Goal: Complete application form: Complete application form

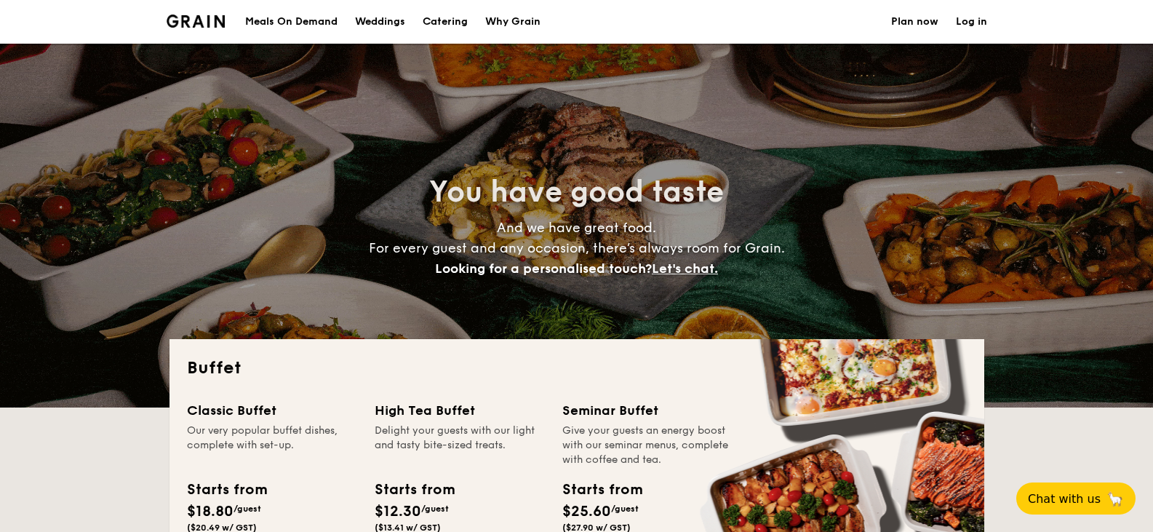
select select
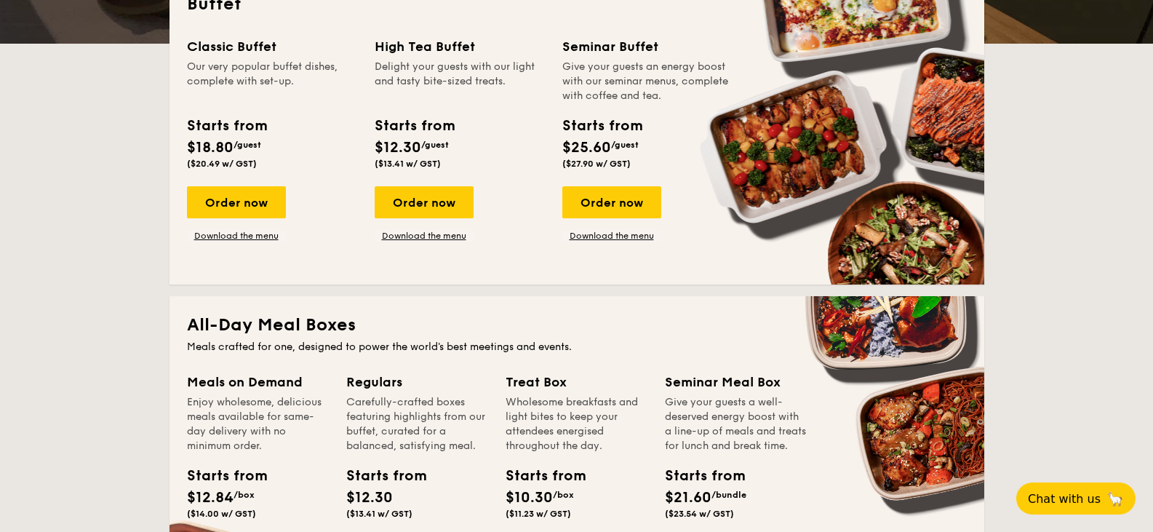
scroll to position [218, 0]
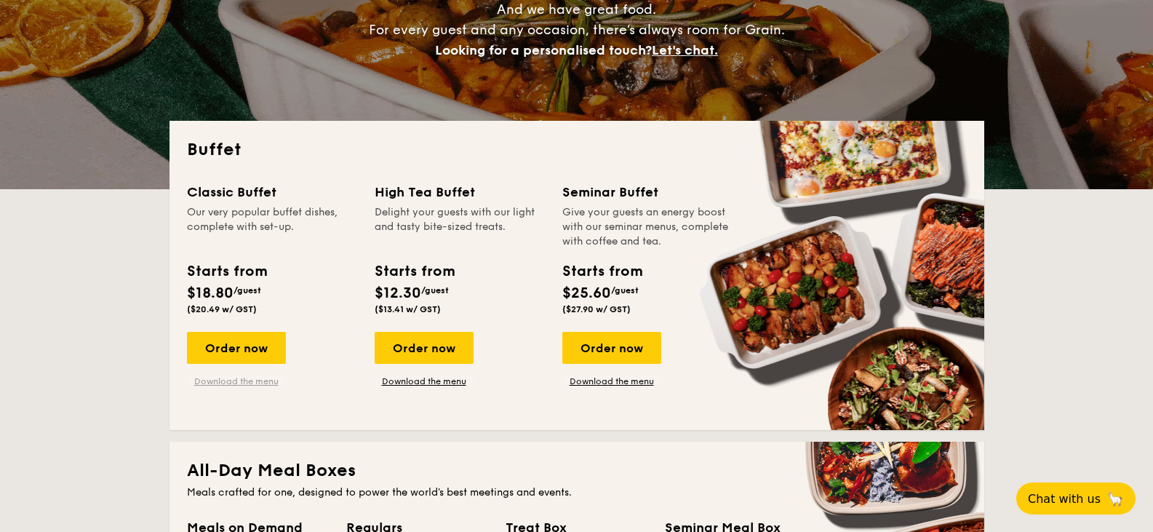
click at [231, 381] on link "Download the menu" at bounding box center [236, 381] width 99 height 12
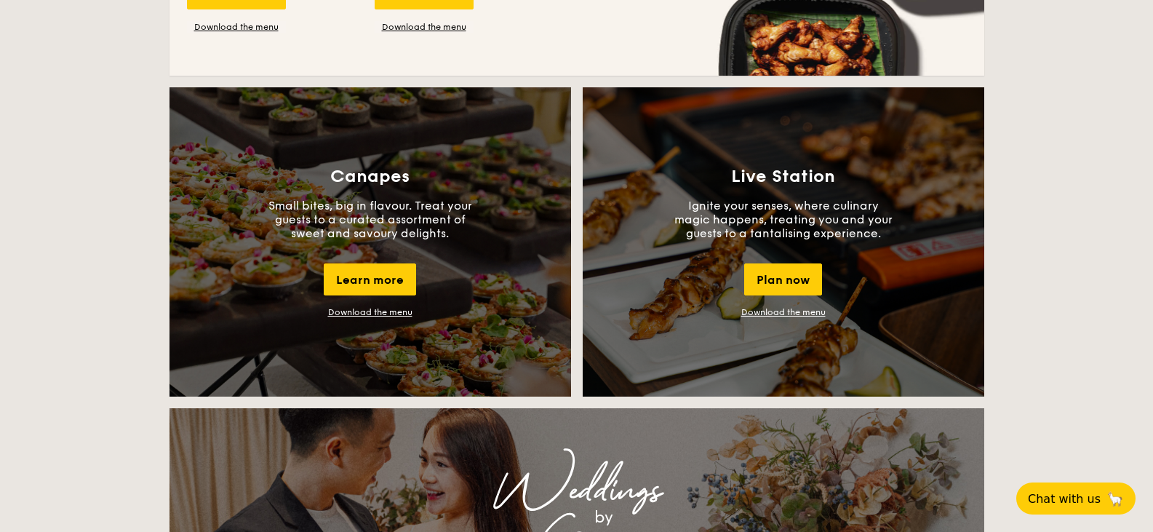
scroll to position [1237, 0]
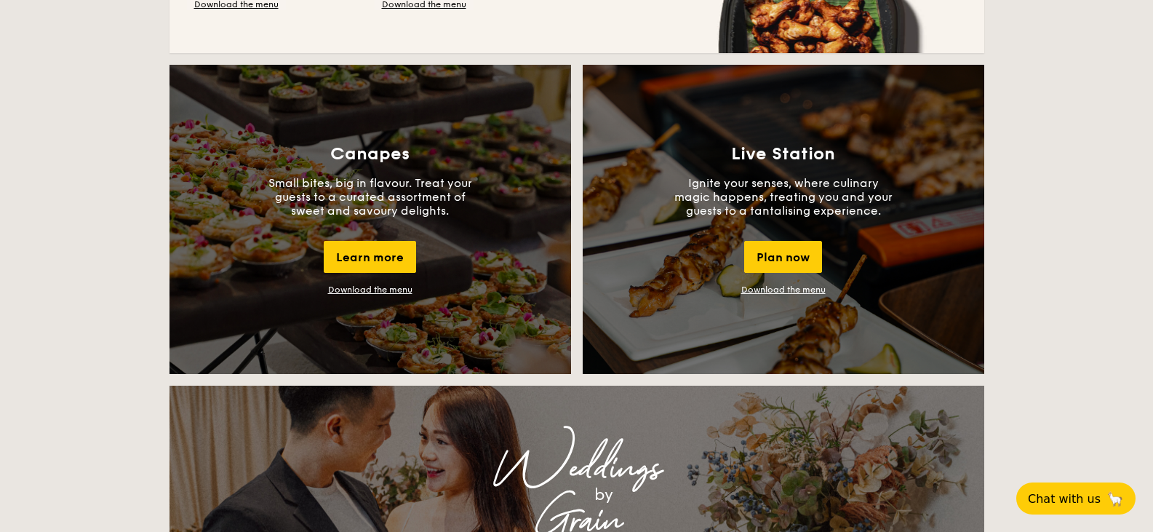
click at [773, 287] on link "Download the menu" at bounding box center [783, 289] width 84 height 10
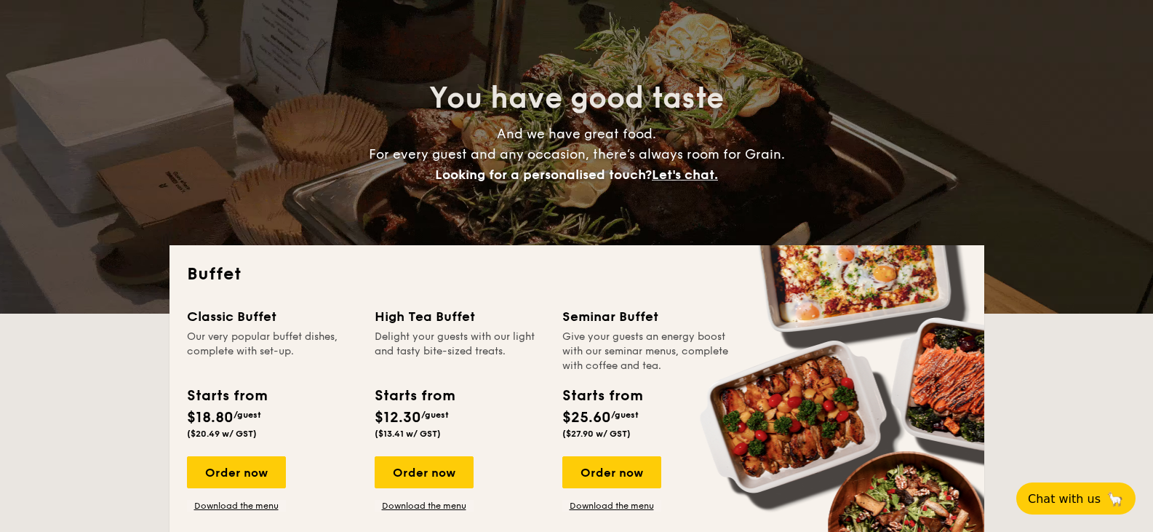
scroll to position [0, 0]
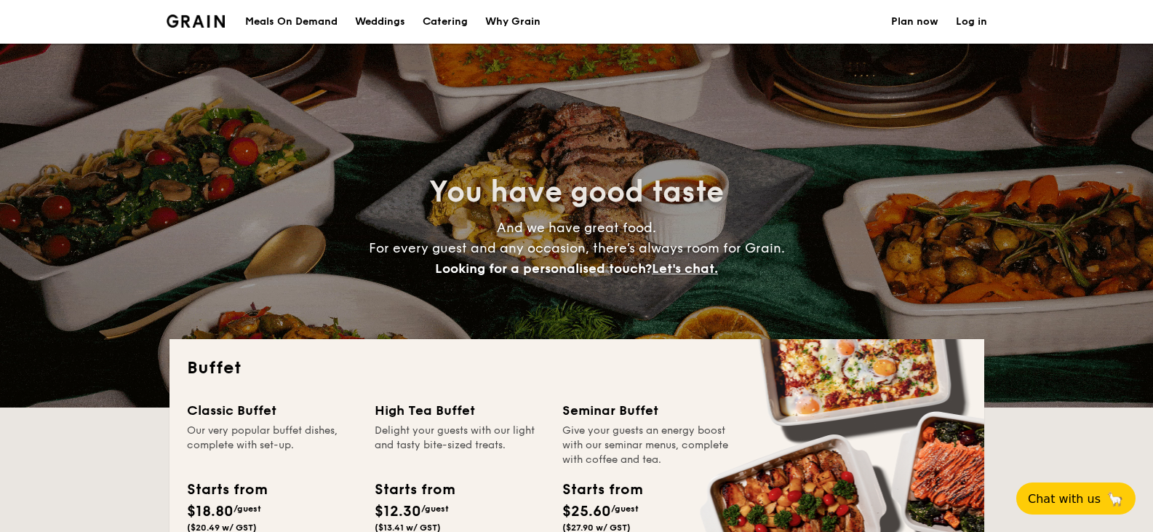
click at [914, 18] on link "Plan now" at bounding box center [914, 22] width 47 height 44
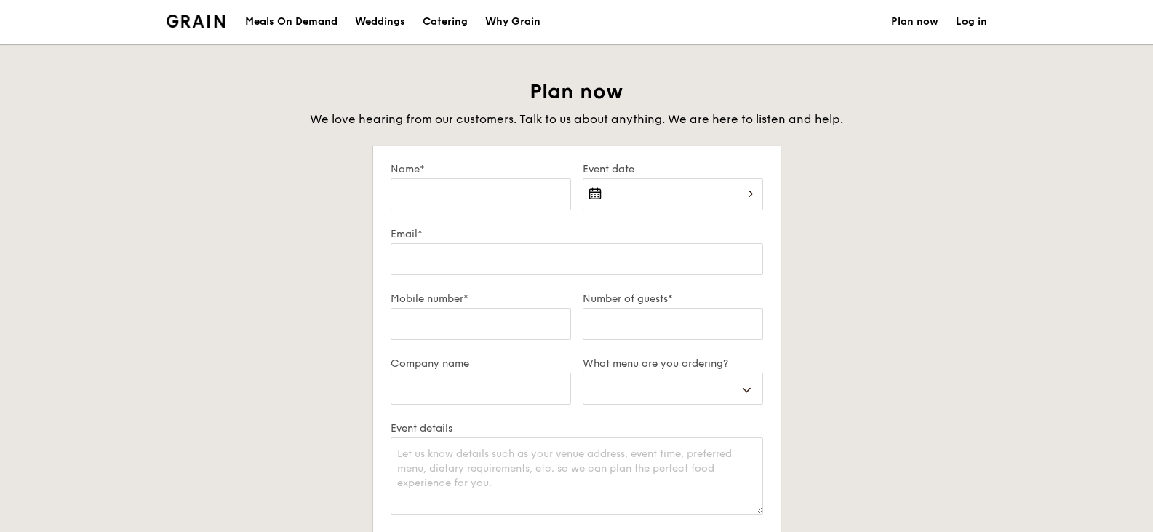
select select
click at [457, 187] on input "Name*" at bounding box center [481, 194] width 180 height 32
type input "A"
select select
type input "Al"
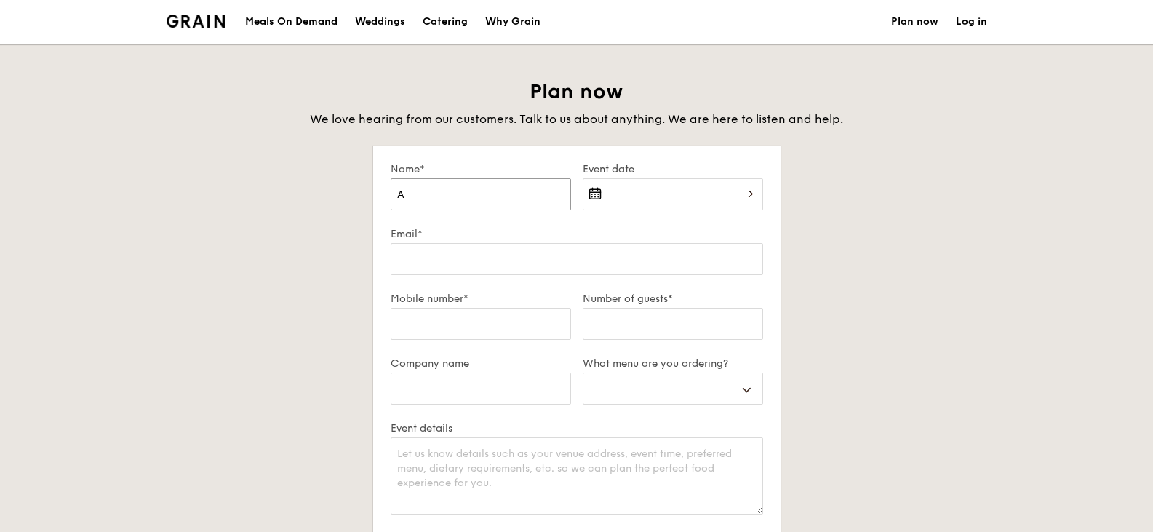
select select
type input "Ale"
select select
type input "Ales"
select select
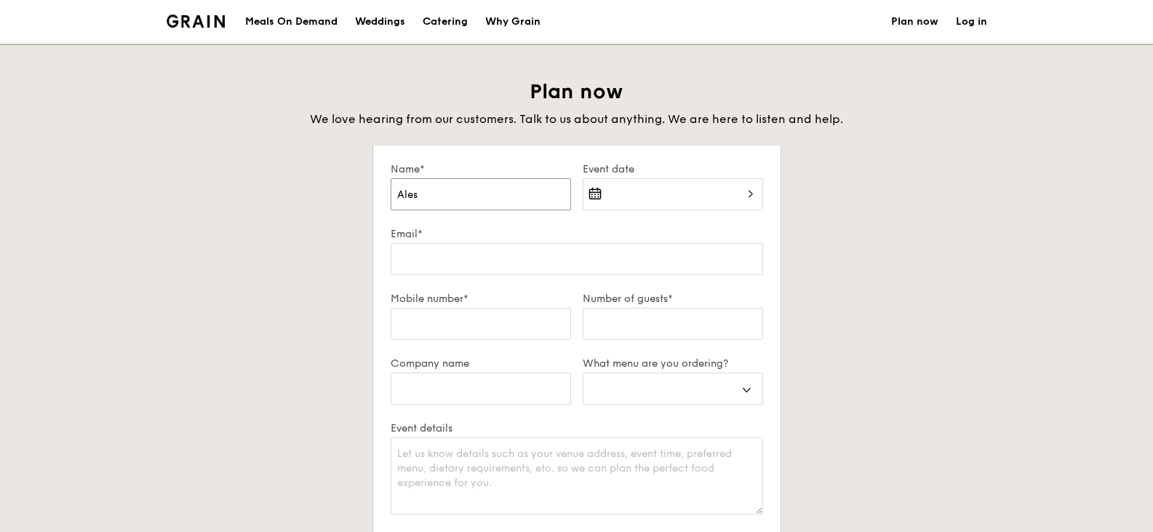
type input "Aless"
select select
type input "Alessa"
select select
type input "Alessan"
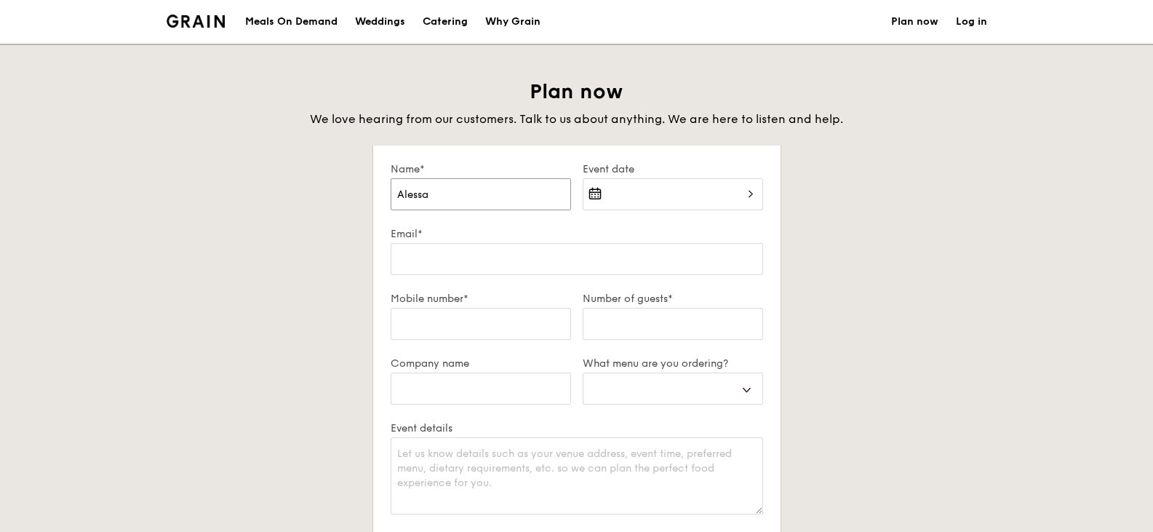
select select
type input "[PERSON_NAME]"
select select
type input "Alessandr"
select select
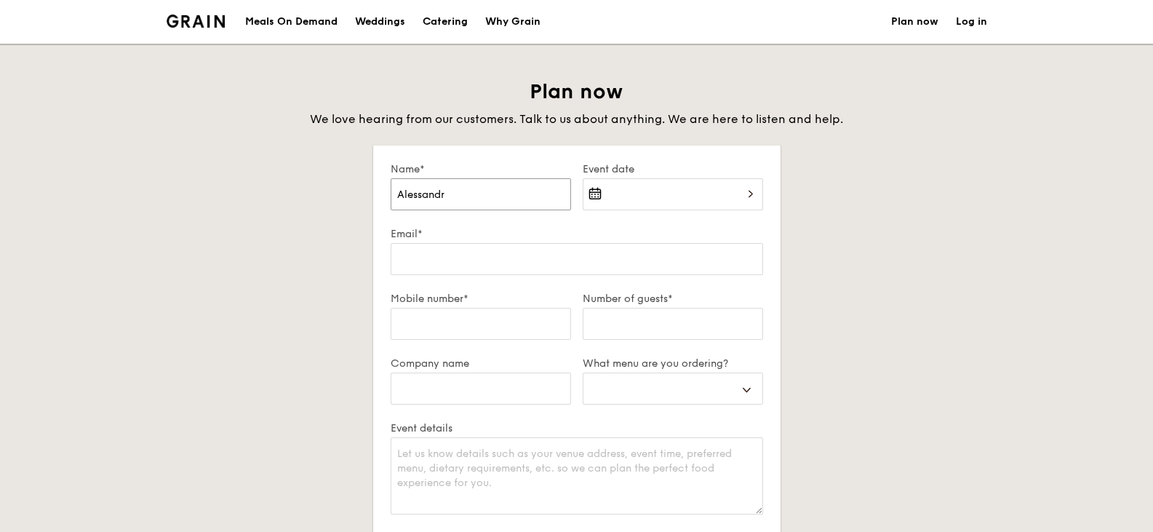
type input "[PERSON_NAME]"
select select
type input "[PERSON_NAME]"
select select
type input "[PERSON_NAME]"
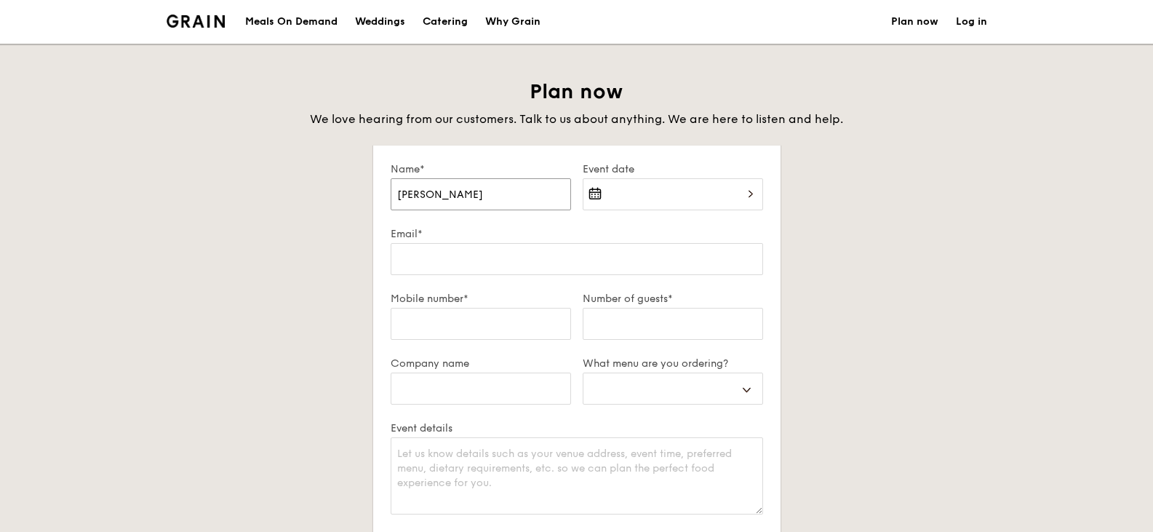
select select
type input "[PERSON_NAME]"
select select
type input "[PERSON_NAME]"
select select
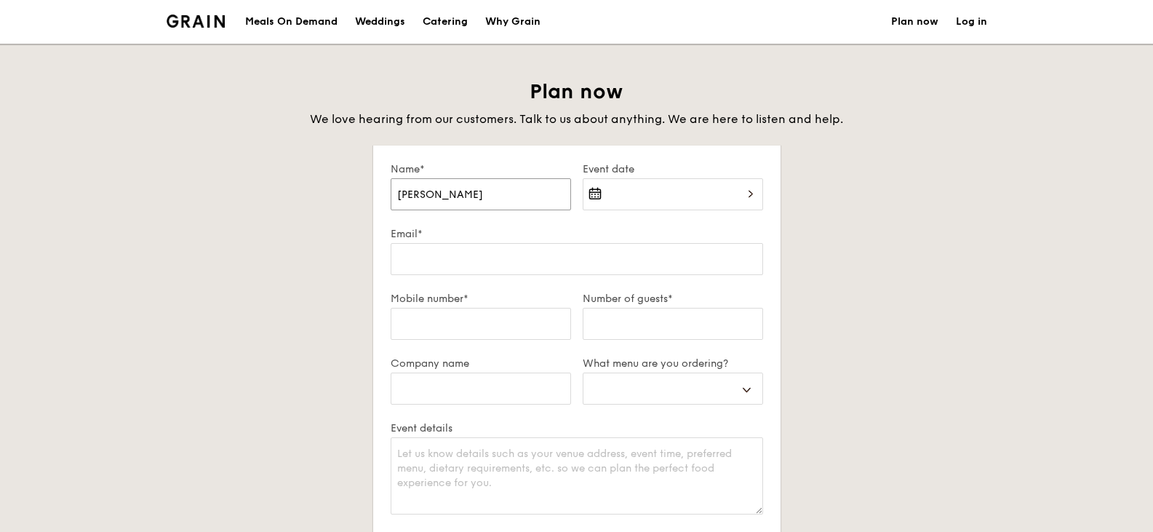
type input "[PERSON_NAME]"
select select
type input "[PERSON_NAME]"
select select
type input "[PERSON_NAME]"
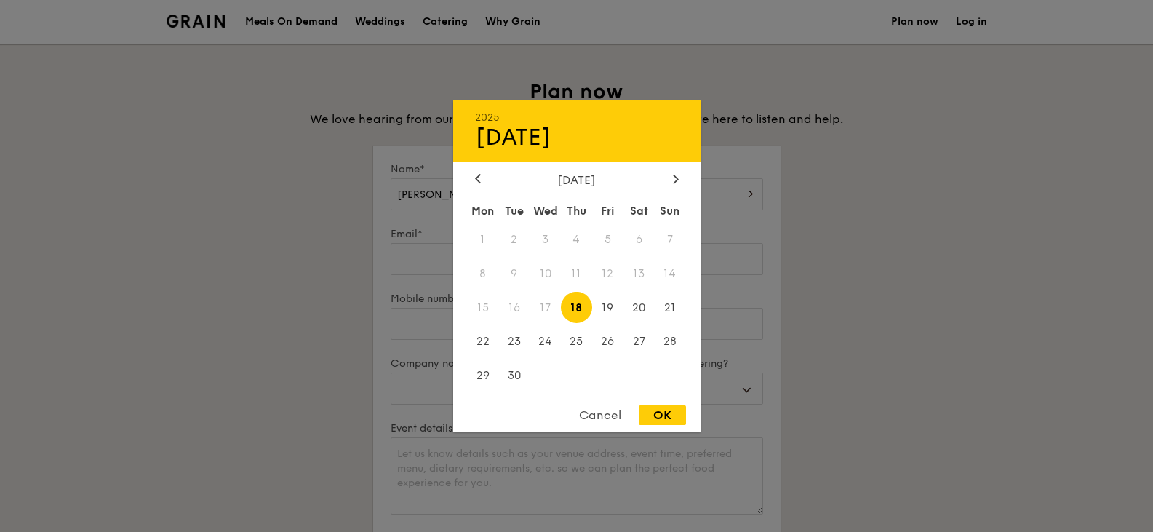
click at [626, 190] on div "2025 Sep [DATE] Tue Wed Thu Fri Sat Sun 1 2 3 4 5 6 7 8 9 10 11 12 13 14 15 16 …" at bounding box center [673, 202] width 180 height 49
click at [671, 180] on div at bounding box center [675, 179] width 13 height 14
click at [642, 305] on span "18" at bounding box center [638, 307] width 31 height 31
click at [669, 410] on div "OK" at bounding box center [662, 415] width 47 height 20
type input "[DATE]"
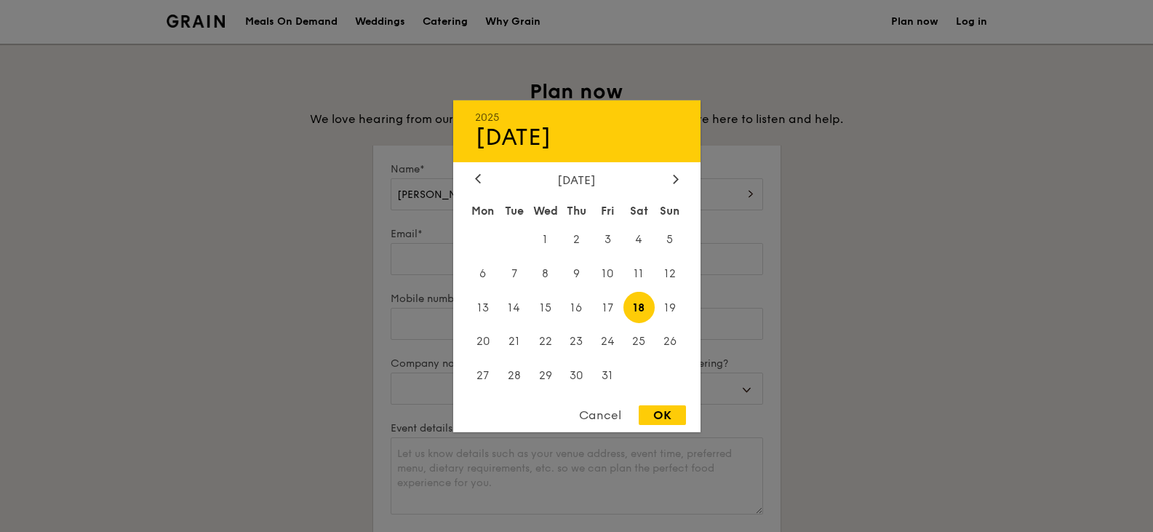
select select
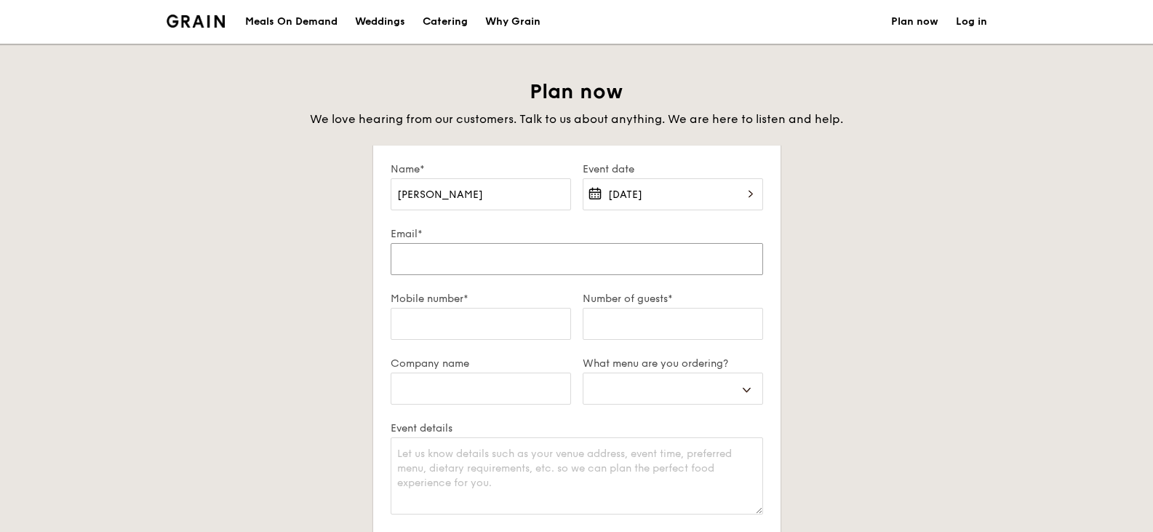
click at [450, 273] on input "Email*" at bounding box center [577, 259] width 372 height 32
type input "a"
select select
type input "al"
select select
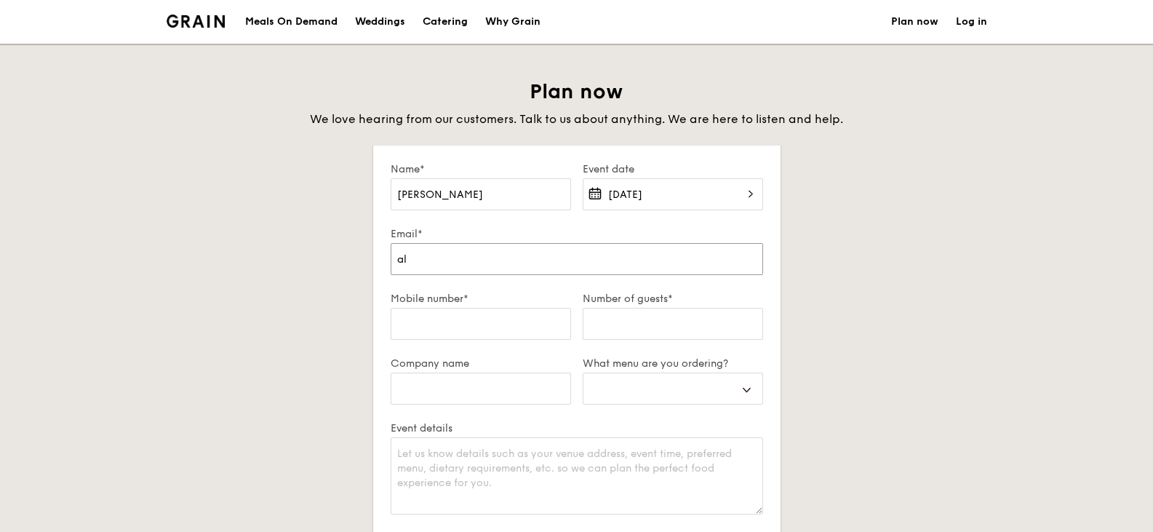
type input "ale"
select select
type input "ales"
select select
type input "aless"
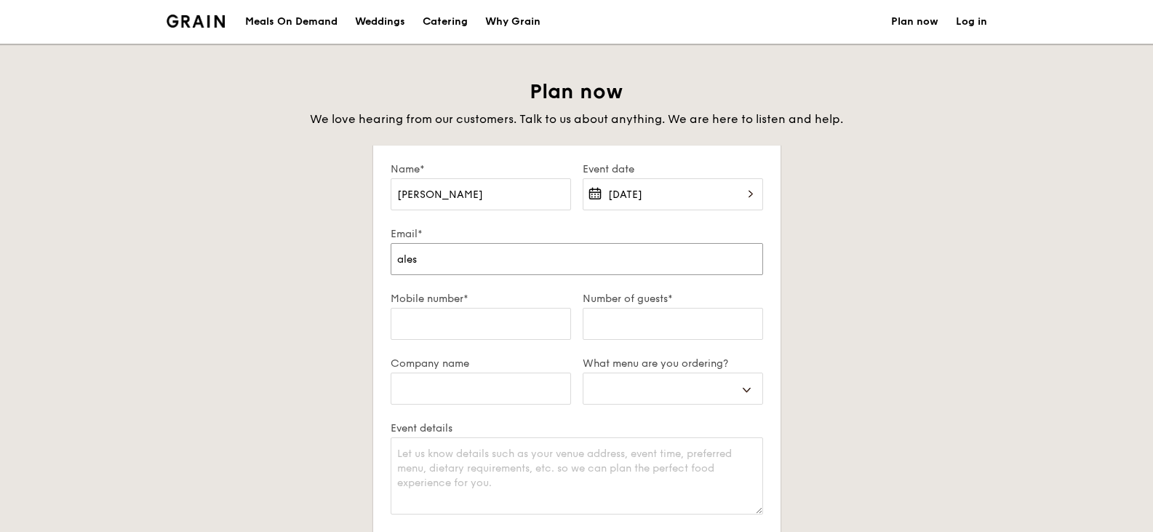
select select
type input "alessa"
select select
type input "alessan"
select select
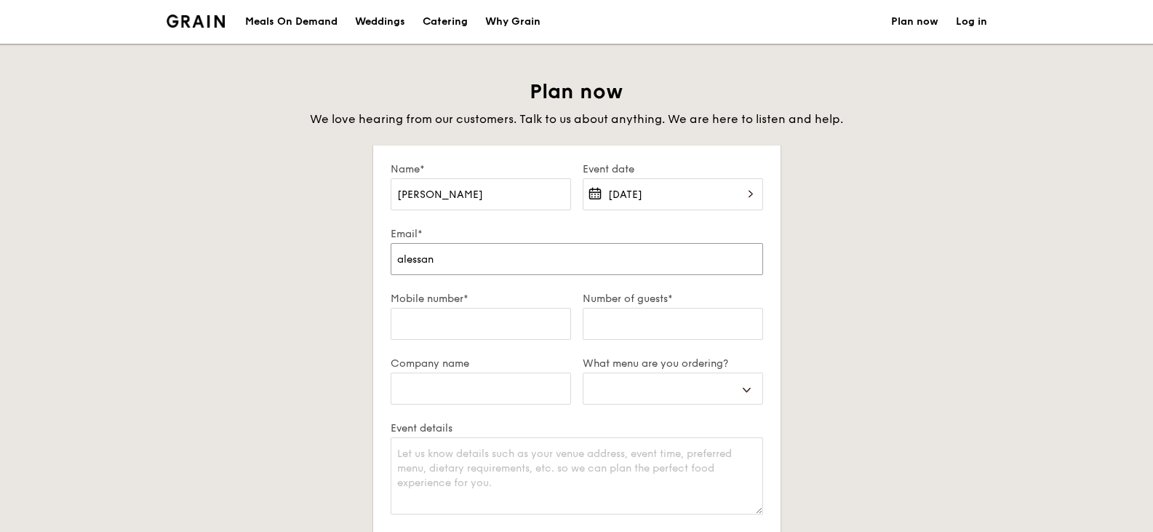
type input "[PERSON_NAME]"
select select
type input "alessandr"
select select
type input "[PERSON_NAME]"
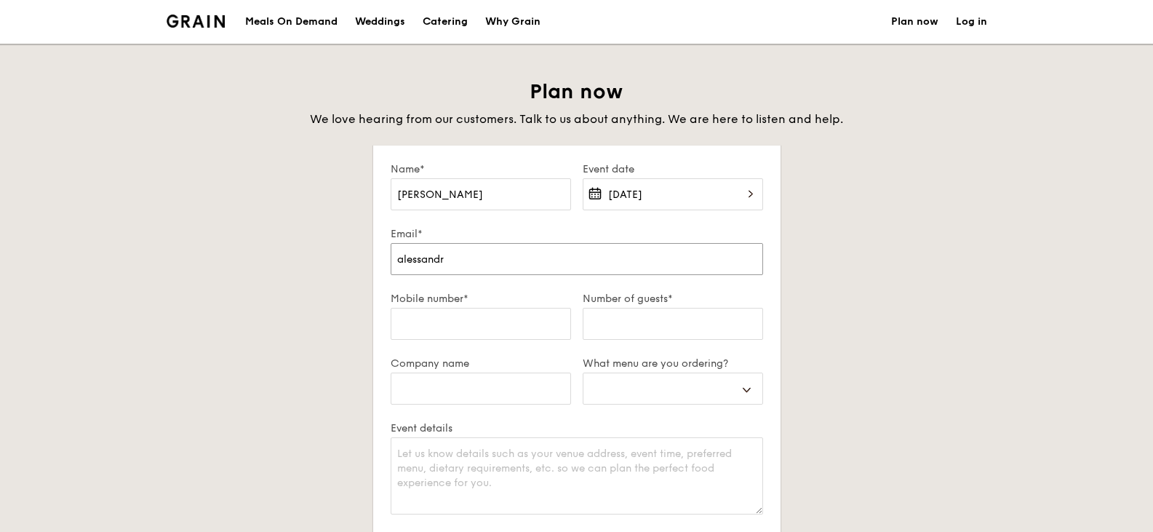
select select
type input "[PERSON_NAME]"
select select
type input "[PERSON_NAME]"
select select
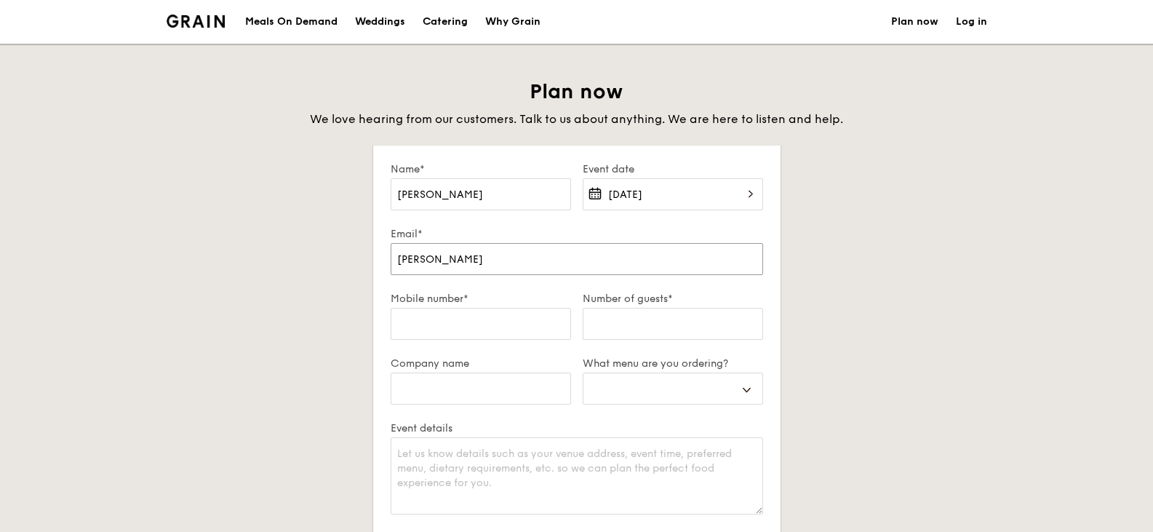
type input "[PERSON_NAME]"
select select
type input "[PERSON_NAME]"
select select
type input "alessandro_blas"
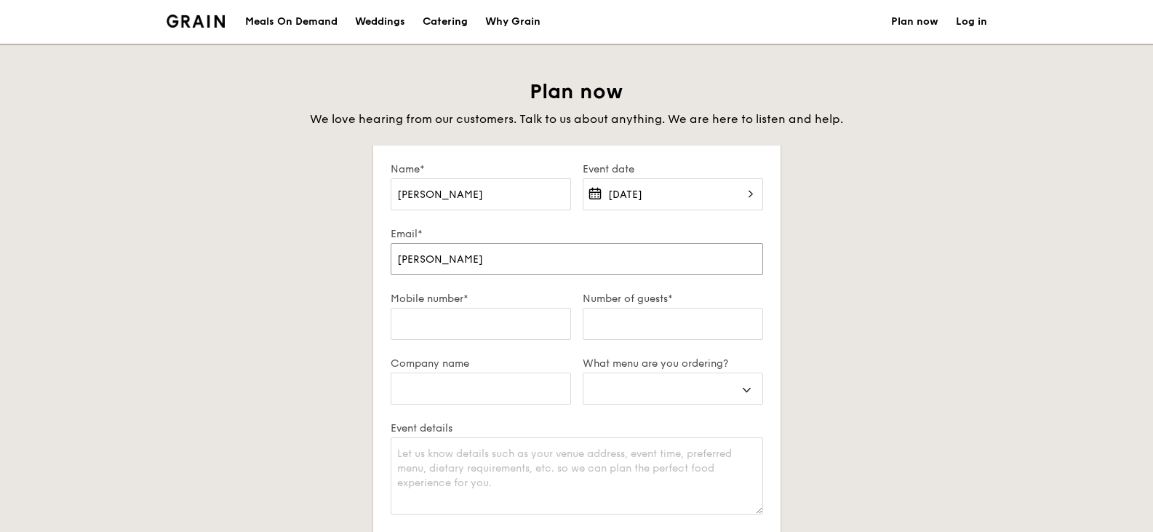
select select
type input "alessandro_blasi"
select select
type input "[PERSON_NAME]@"
select select
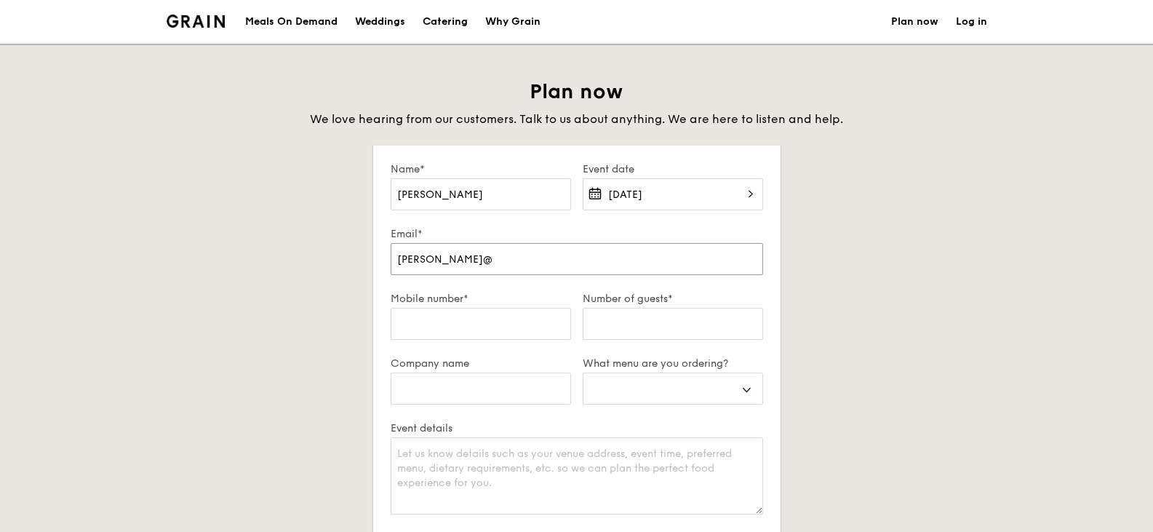
type input "alessandro_blasi@h"
select select
type input "alessandro_blasi@ho"
select select
type input "[PERSON_NAME]"
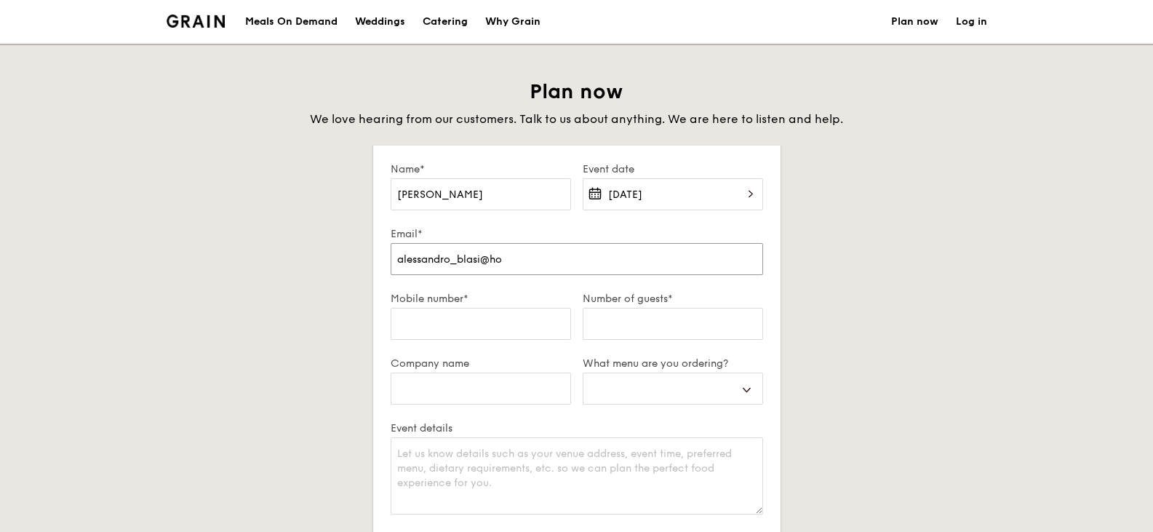
select select
type input "[PERSON_NAME]"
select select
type input "[PERSON_NAME]"
select select
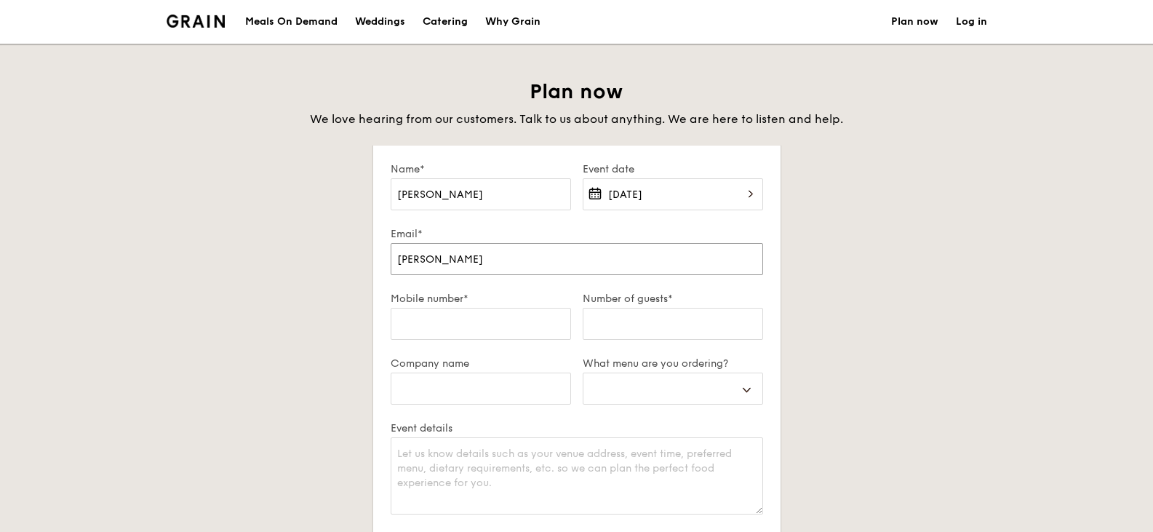
type input "[PERSON_NAME]"
select select
type input "[EMAIL_ADDRESS]"
select select
type input "[EMAIL_ADDRESS]."
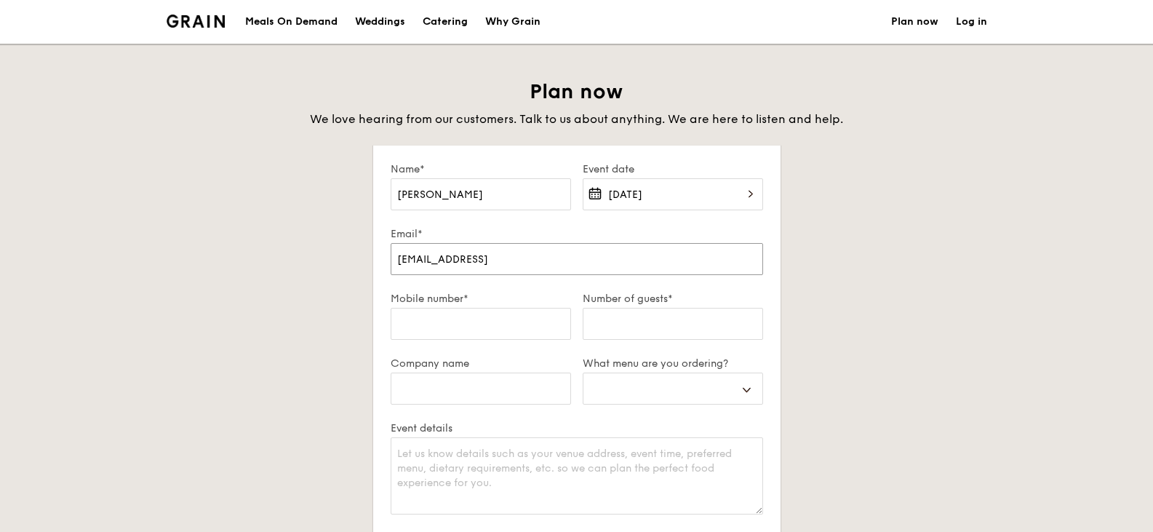
select select
type input "[PERSON_NAME]"
select select
type input "[PERSON_NAME][EMAIL_ADDRESS][DOMAIN_NAME]"
select select
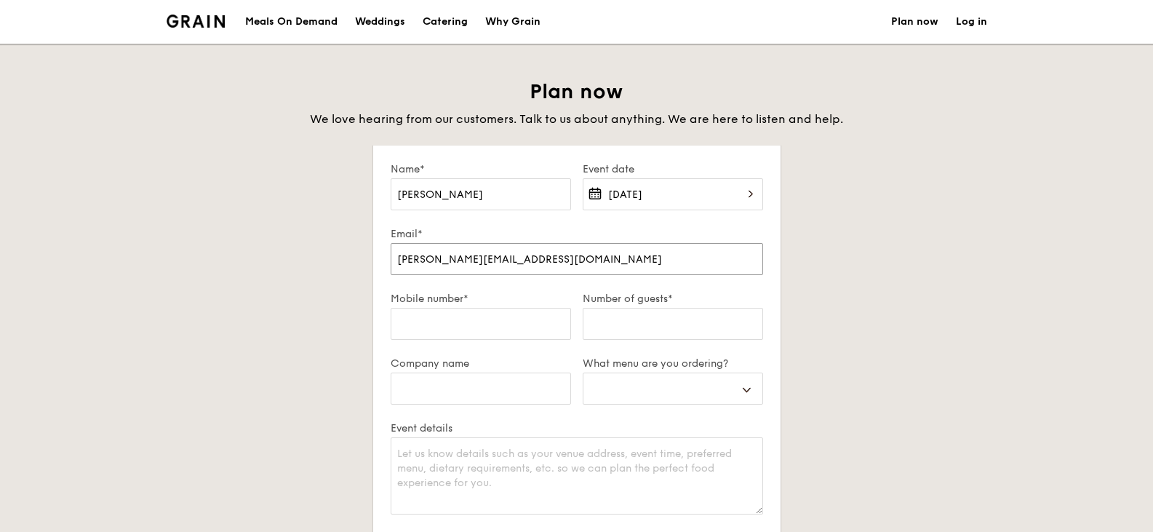
type input "[PERSON_NAME][EMAIL_ADDRESS][DOMAIN_NAME]"
select select
type input "[PERSON_NAME][EMAIL_ADDRESS][DOMAIN_NAME]"
click at [453, 314] on input "Mobile number*" at bounding box center [481, 324] width 180 height 32
type input "9"
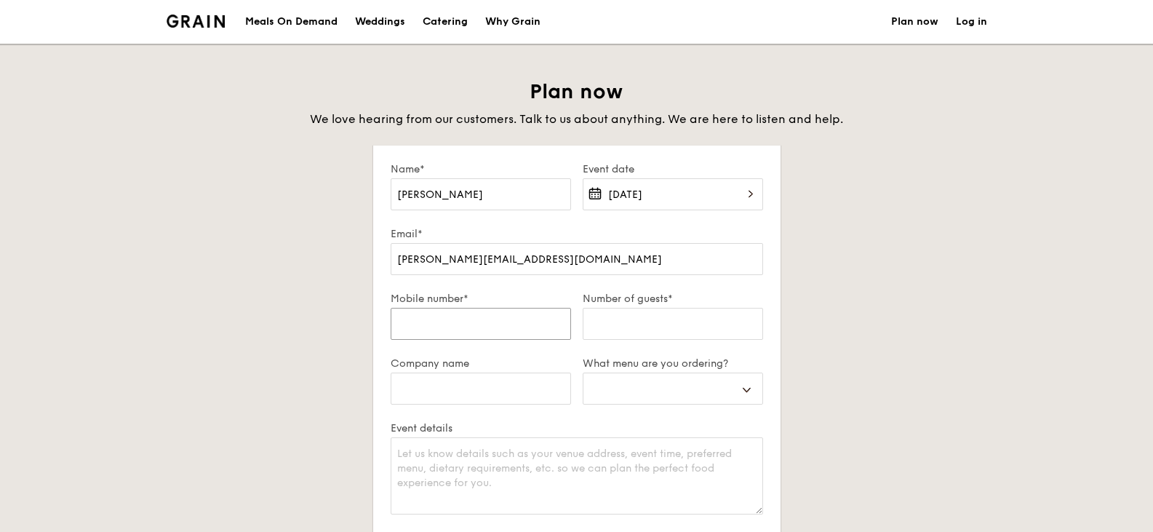
select select
type input "97"
select select
type input "973"
select select
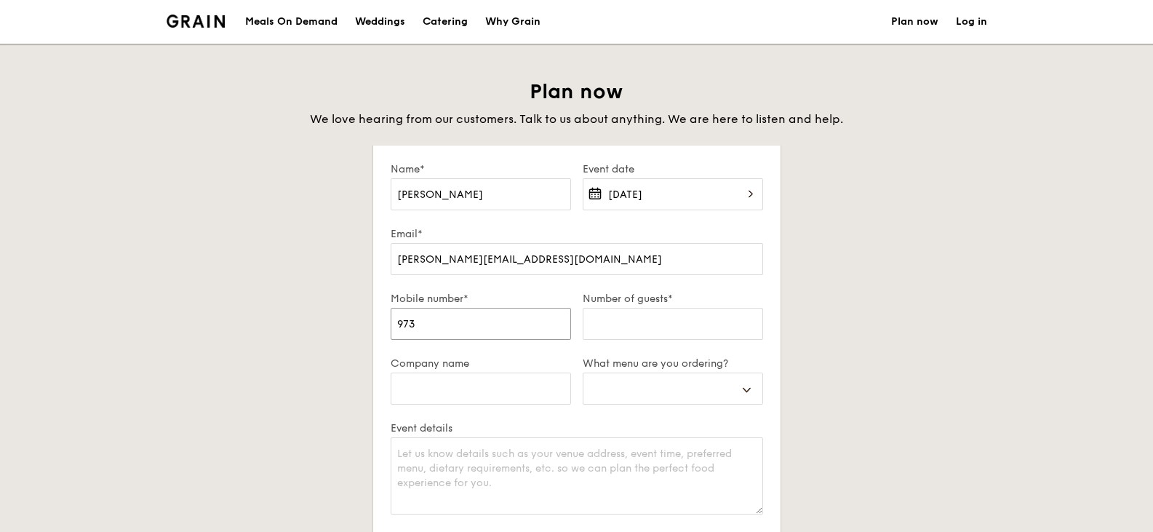
type input "9731"
select select
type input "97316"
select select
type input "973162"
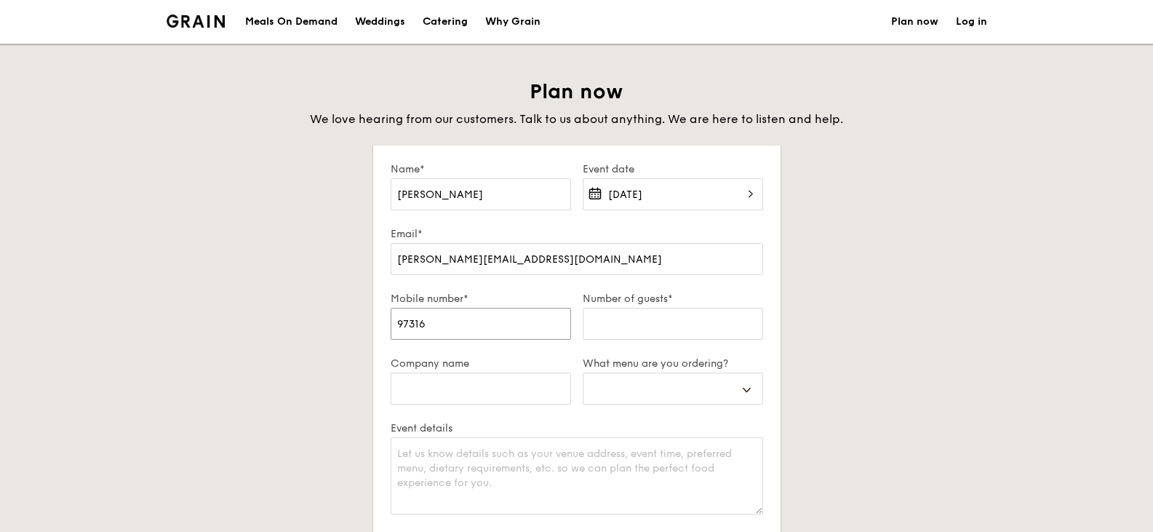
select select
type input "9731629"
select select
type input "97316297"
select select
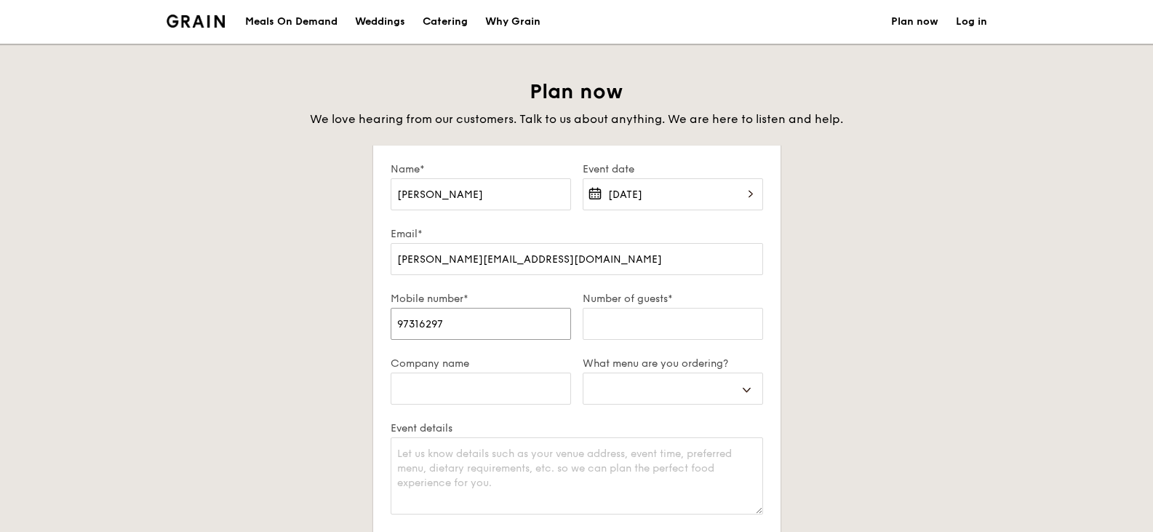
type input "97316297"
click at [674, 316] on input "Number of guests*" at bounding box center [673, 324] width 180 height 32
type input "S"
select select
type input "St"
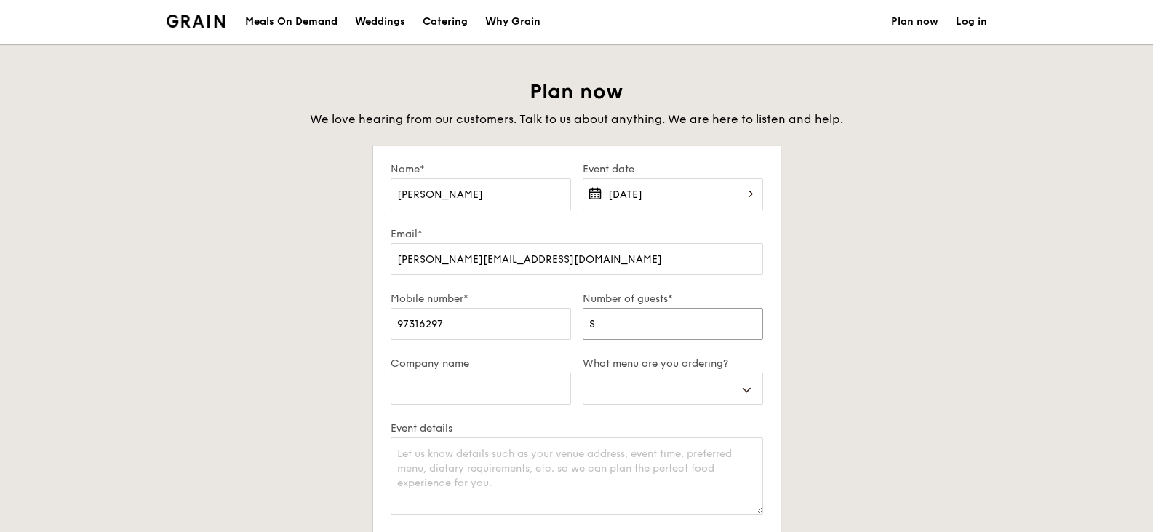
select select
type input "Sti"
select select
type input "Stil"
select select
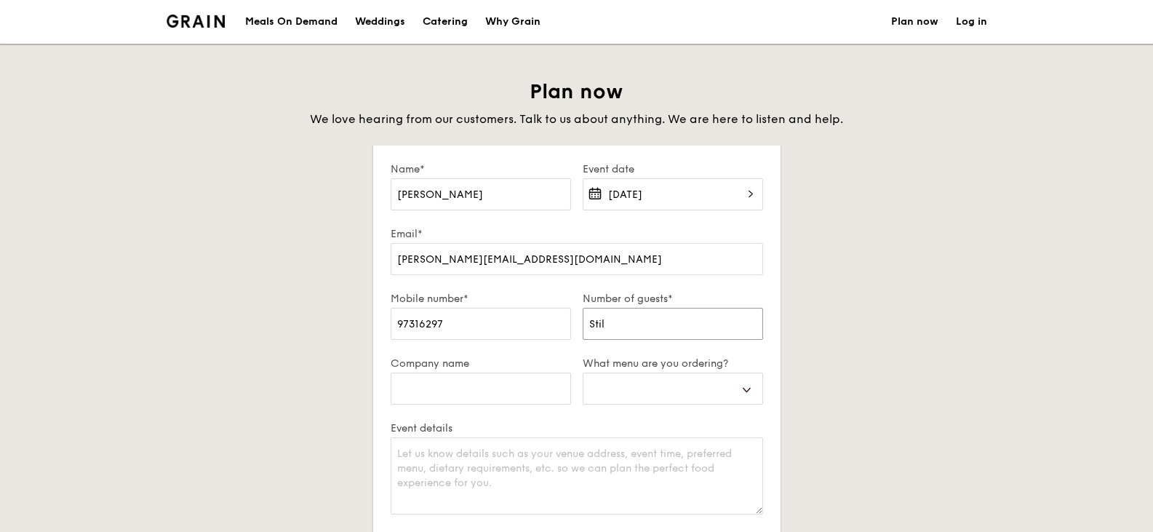
type input "Still"
select select
type input "Still"
select select
type input "Still f"
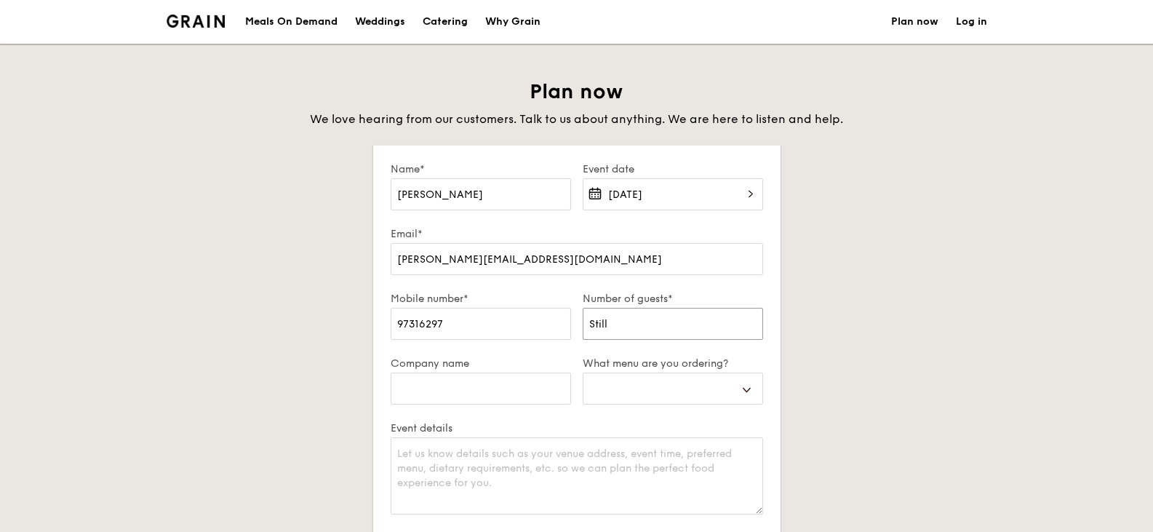
select select
type input "Still fi"
select select
type input "Still fin"
select select
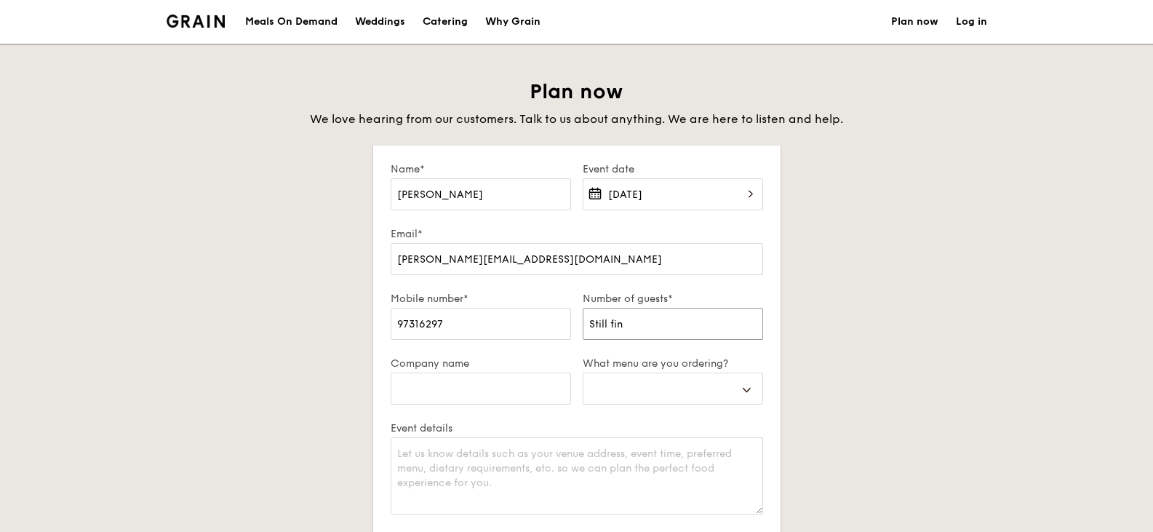
type input "Still fina"
select select
type input "Still final"
select select
type input "Still finali"
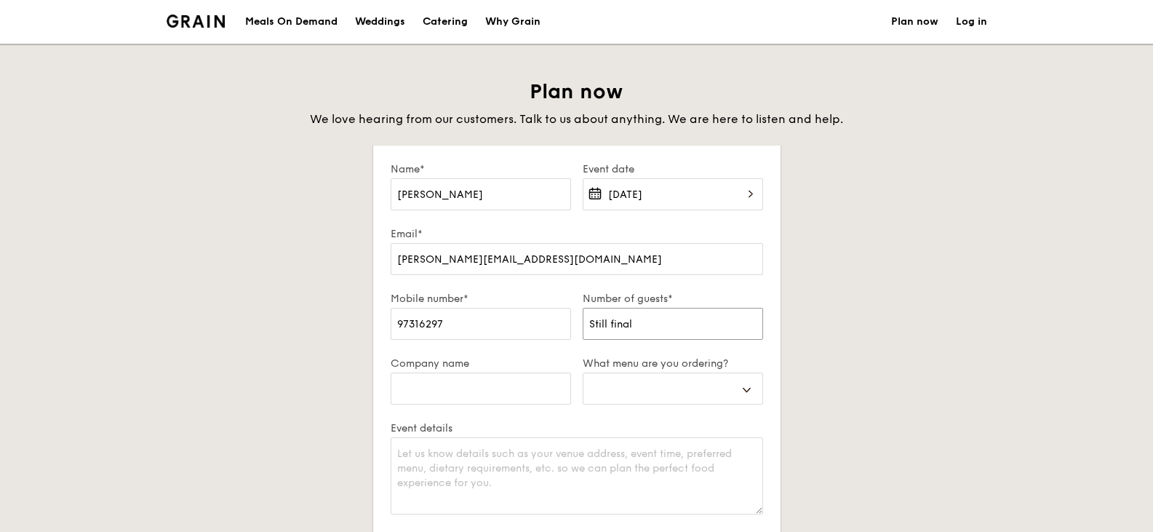
select select
type input "Still finalis"
select select
type input "Still finalisi"
select select
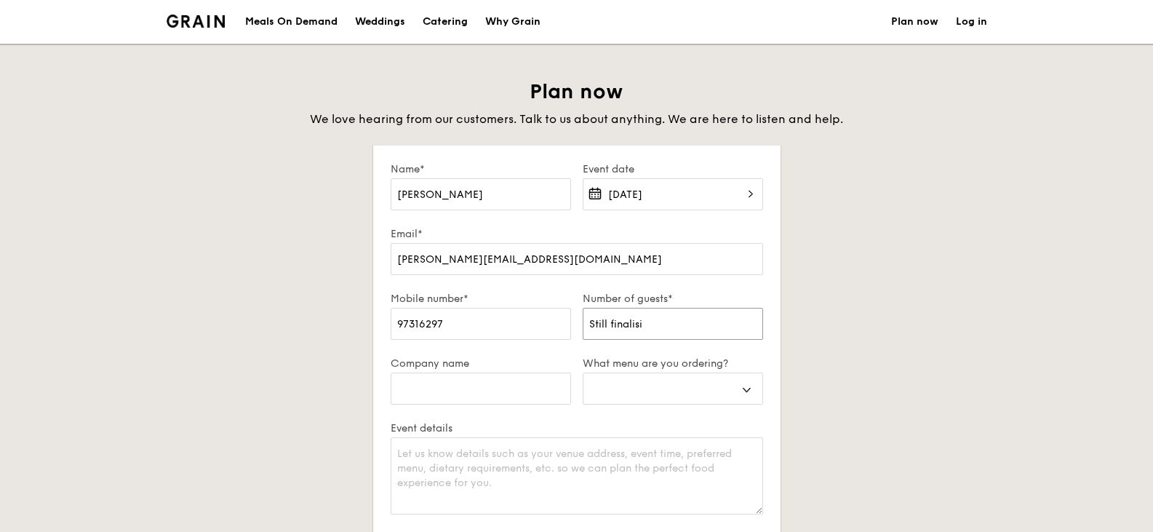
type input "Still finalisin"
select select
type input "Still finalising"
select select
type input "Still finalising"
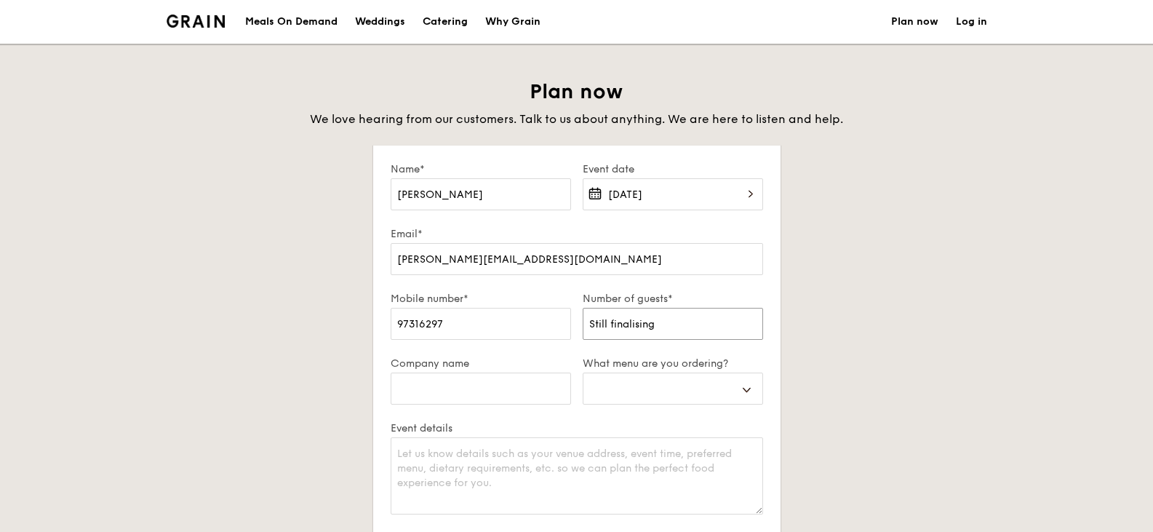
select select
type input "Still finalising 3"
select select
type input "Still finalising 30"
select select
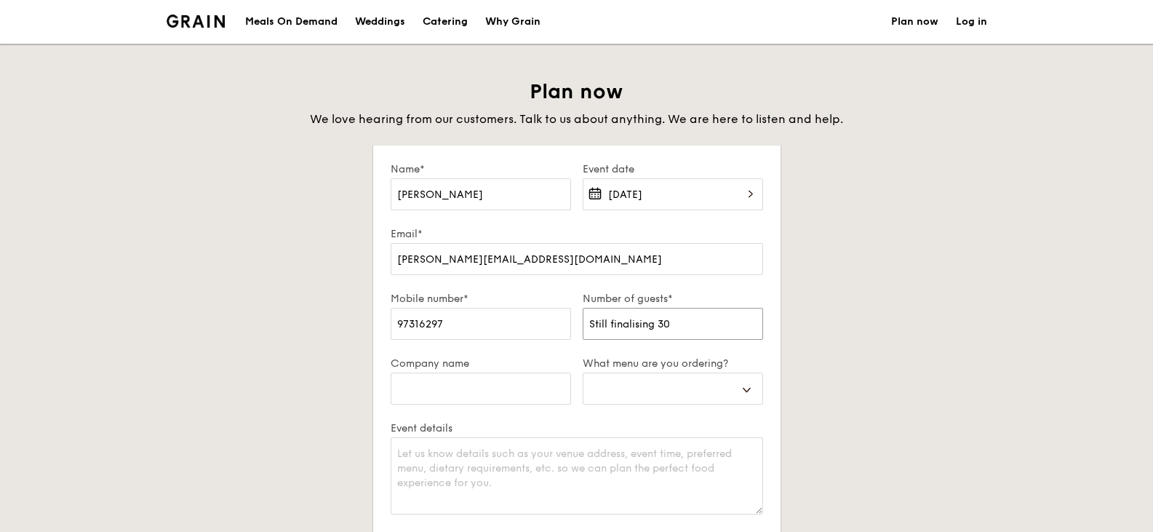
type input "Still finalising 30-"
select select
type input "Still finalising 30-4"
select select
type input "Still finalising 30-40"
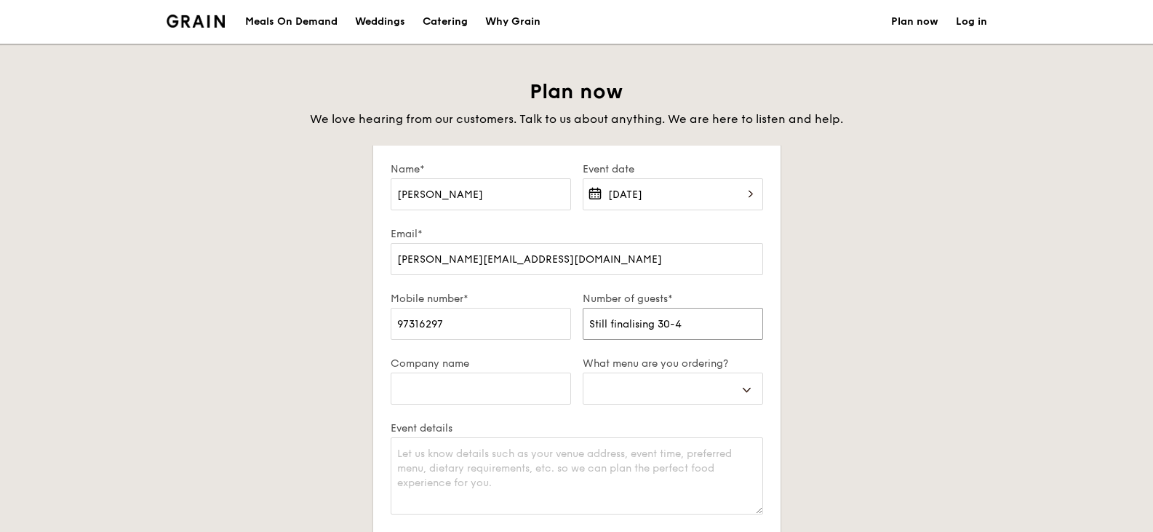
select select
type input "Still finalising 30-40"
select select
type input "Still finalising 30-40 p"
select select
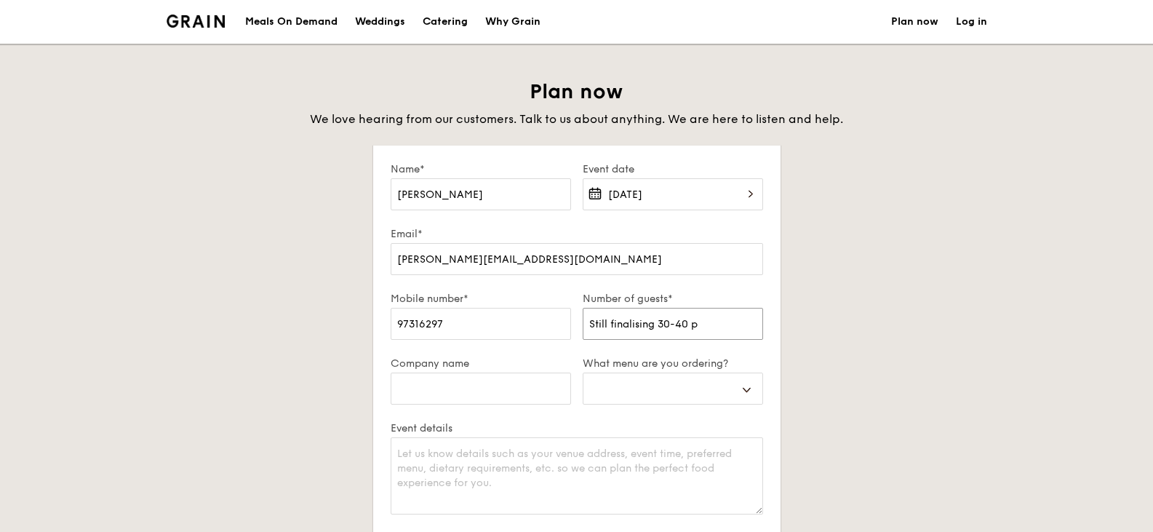
type input "Still finalising 30-40 pa"
select select
type input "Still finalising 30-40 pax"
select select
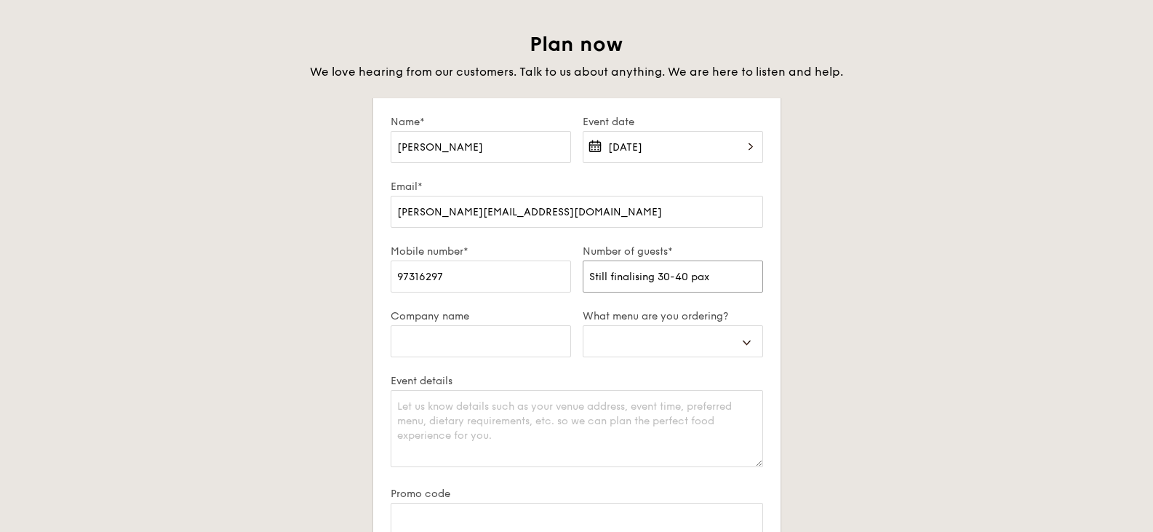
scroll to position [73, 0]
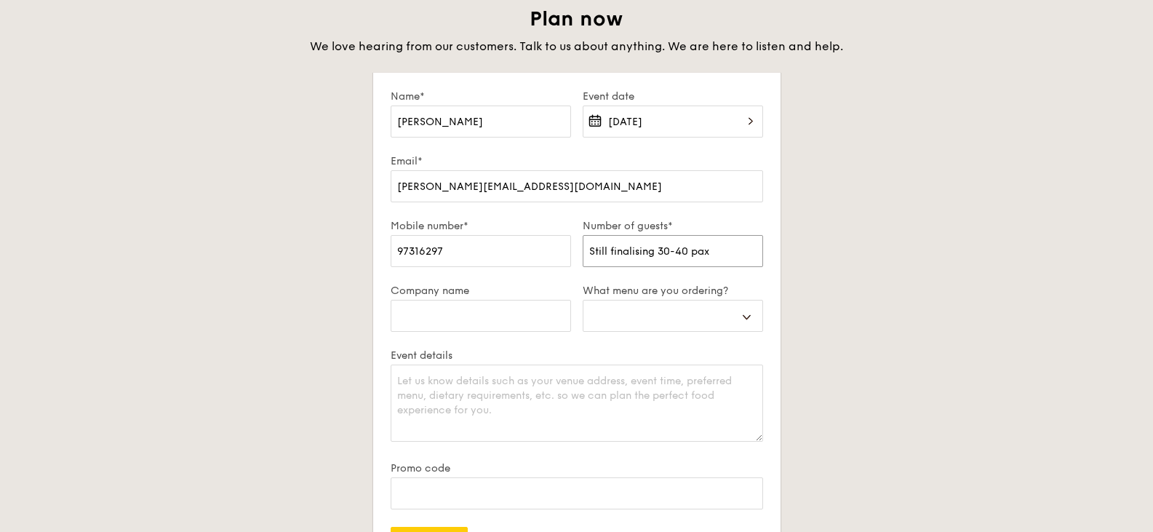
type input "Still finalising 30-40 pax"
click at [651, 327] on select "Buffet Mini Buffet High Tea Canapés Meal Boxes Wedding" at bounding box center [673, 316] width 180 height 32
select select "buffet"
click at [583, 300] on select "Buffet Mini Buffet High Tea Canapés Meal Boxes Wedding" at bounding box center [673, 316] width 180 height 32
click at [322, 378] on div "Plan now We love hearing from our customers. Talk to us about anything. We are …" at bounding box center [577, 343] width 815 height 675
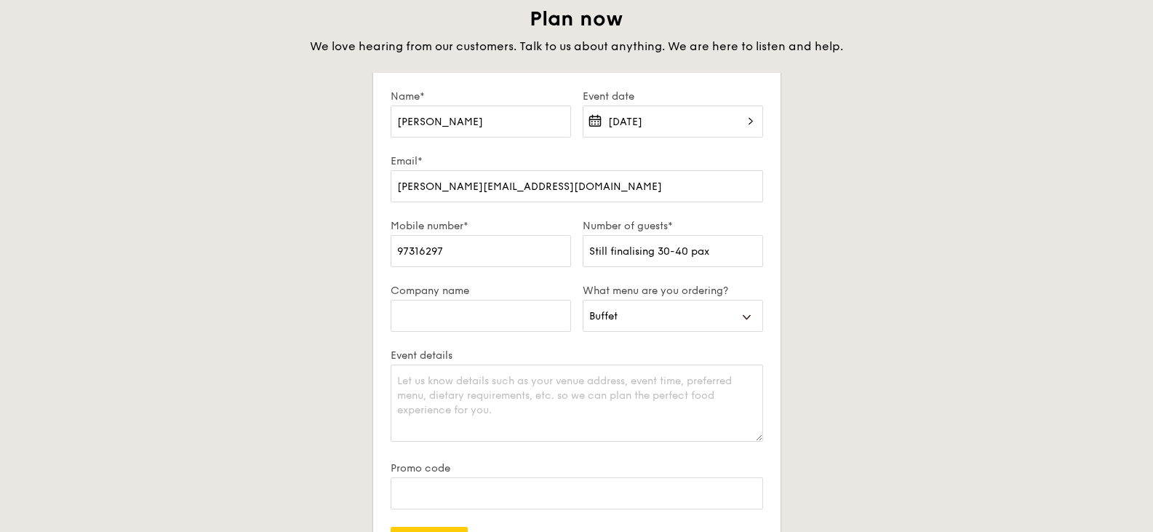
scroll to position [146, 0]
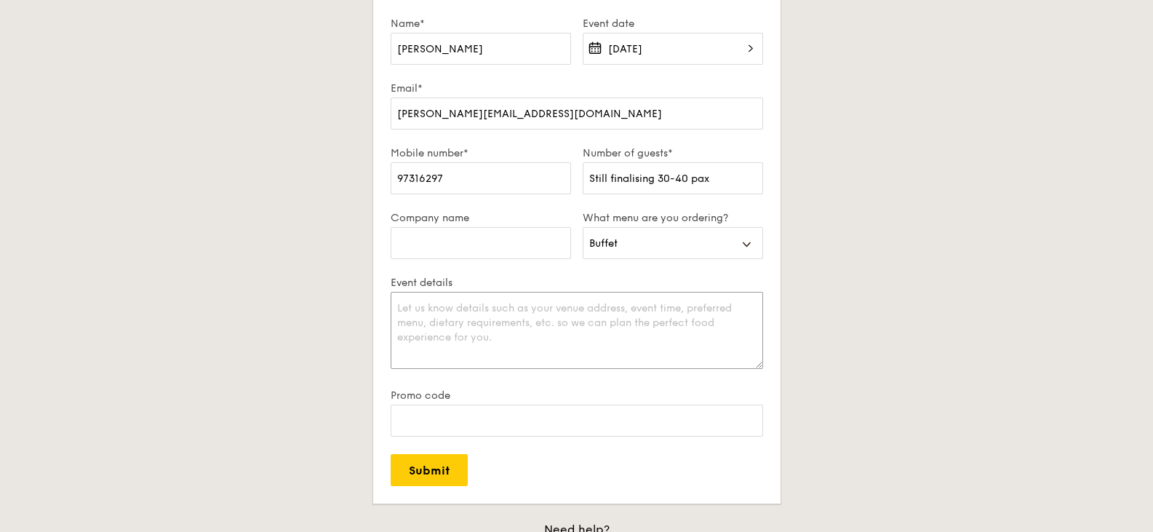
click at [490, 319] on textarea "Event details" at bounding box center [577, 330] width 372 height 77
type textarea "I"
click at [545, 460] on form "Name* [PERSON_NAME] Event date [DATE] Email* [EMAIL_ADDRESS][DOMAIN_NAME] Mobil…" at bounding box center [576, 251] width 407 height 503
click at [583, 308] on textarea "We are having a 50th birthday party to be held at [GEOGRAPHIC_DATA]" at bounding box center [577, 330] width 372 height 77
type textarea "We are having a 50th birthday party for my wife [PERSON_NAME] to be held at [GE…"
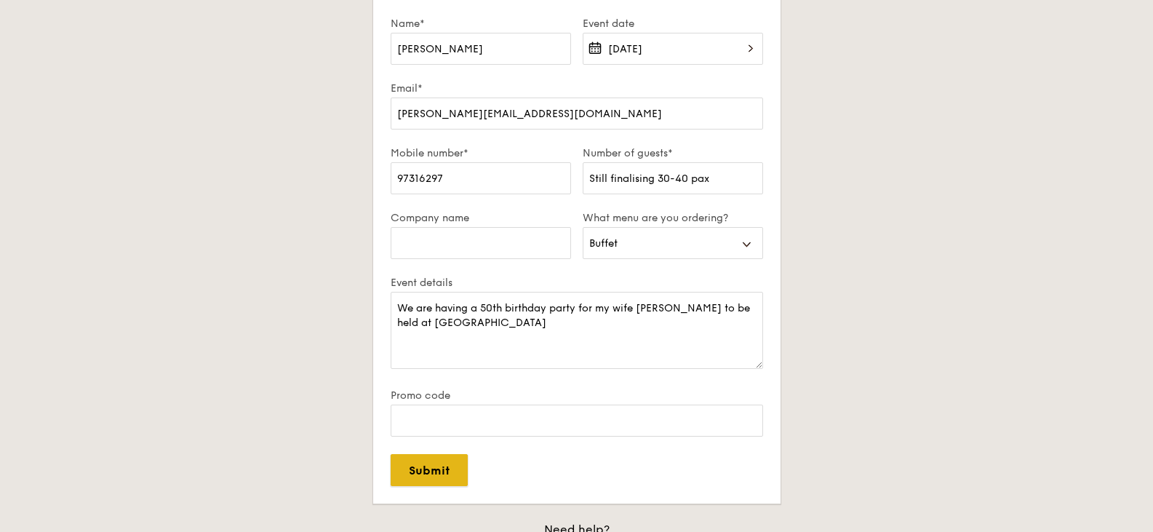
click at [453, 469] on input "Submit" at bounding box center [429, 470] width 77 height 32
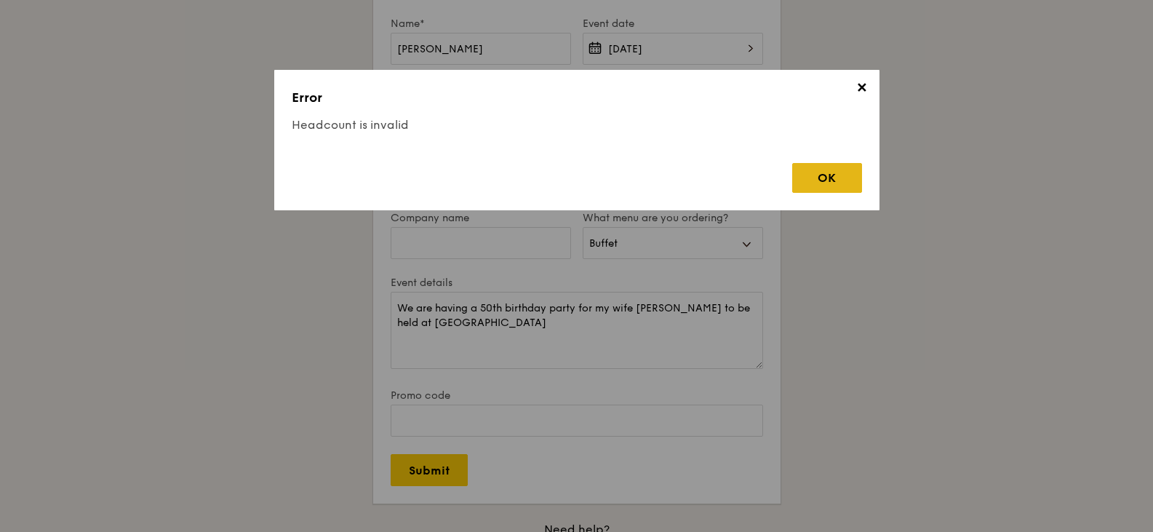
click at [837, 180] on div "OK" at bounding box center [827, 178] width 70 height 30
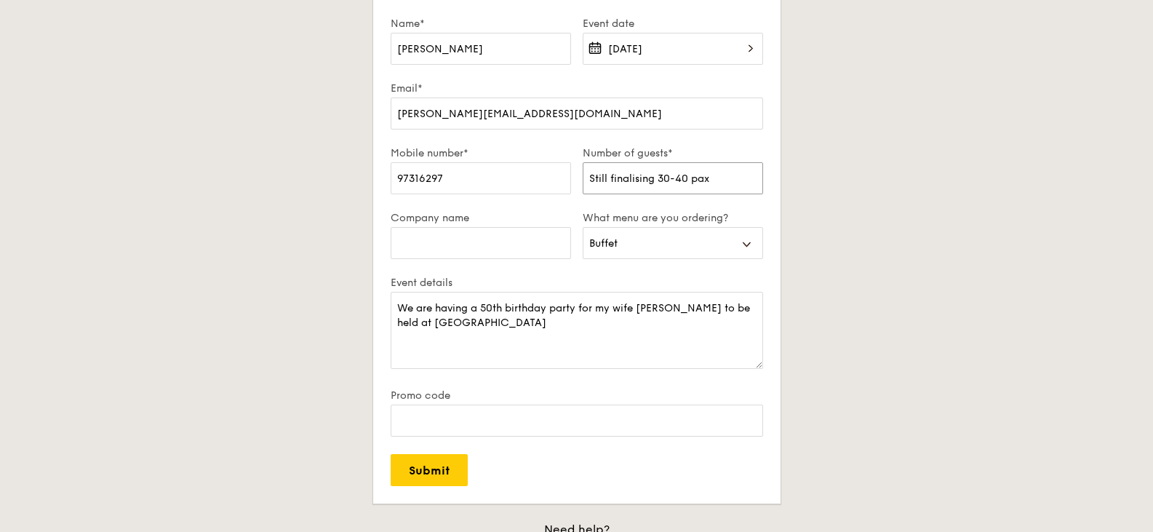
drag, startPoint x: 709, startPoint y: 186, endPoint x: 515, endPoint y: 211, distance: 195.2
click at [515, 211] on div "Mobile number* [PHONE_NUMBER] Number of guests* Still finalising 30-40 pax" at bounding box center [577, 179] width 384 height 65
type input "30"
click at [445, 471] on input "Submit" at bounding box center [429, 470] width 77 height 32
select select
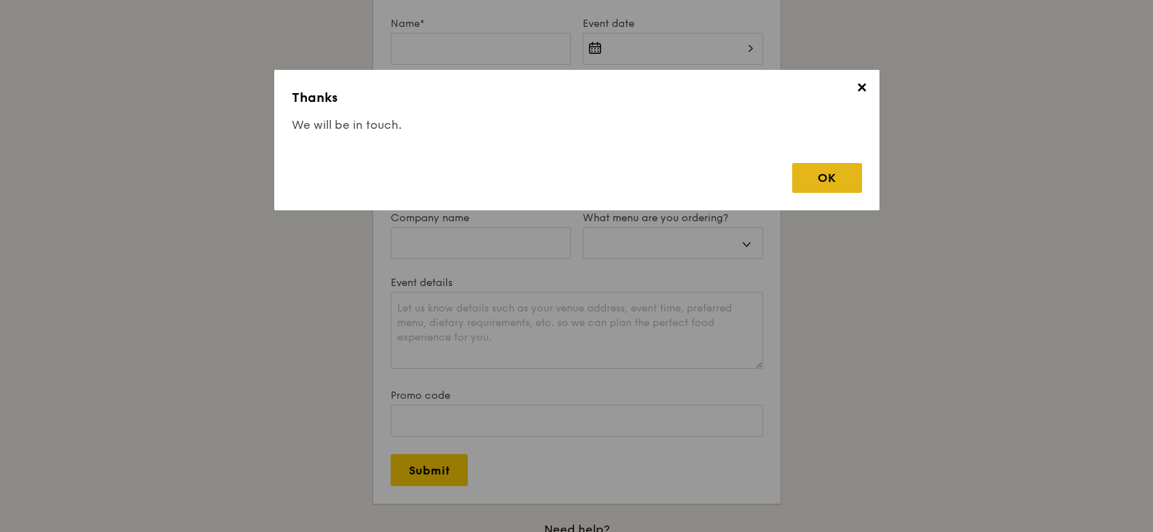
click at [832, 182] on div "OK" at bounding box center [827, 178] width 70 height 30
